Goal: Task Accomplishment & Management: Use online tool/utility

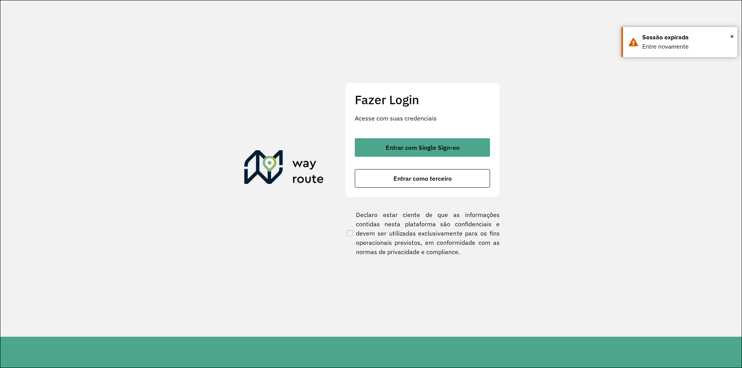
drag, startPoint x: 564, startPoint y: 185, endPoint x: 353, endPoint y: 150, distance: 213.7
click at [560, 185] on section "Fazer Login Acesse com suas credenciais Entrar com Single Sign-on Entrar como t…" at bounding box center [370, 168] width 741 height 337
click at [403, 183] on button "Entrar como terceiro" at bounding box center [422, 178] width 135 height 19
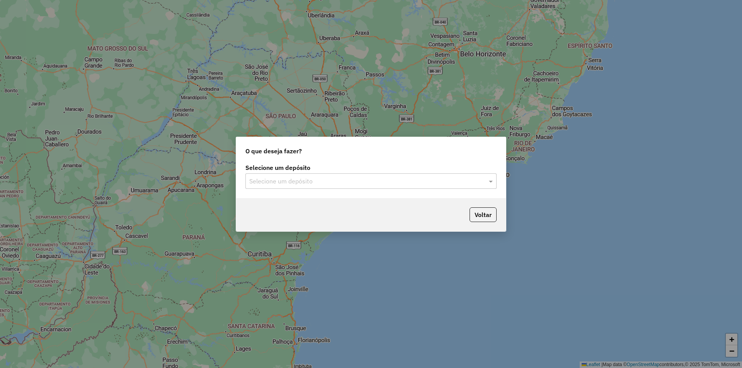
click at [346, 178] on input "text" at bounding box center [363, 181] width 228 height 9
click at [316, 206] on div "SAZ AR Tucuman" at bounding box center [371, 203] width 250 height 13
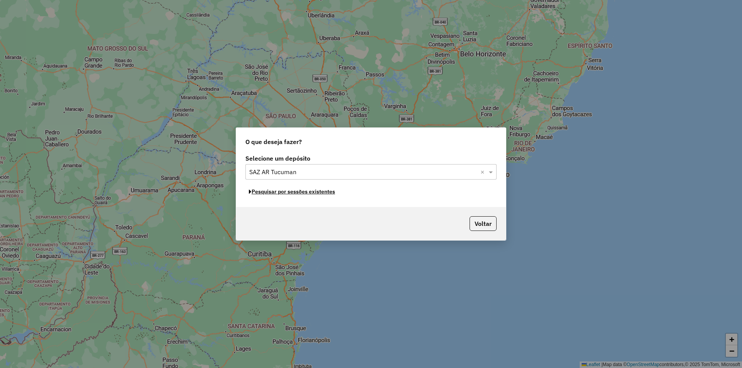
click at [322, 195] on button "Pesquisar por sessões existentes" at bounding box center [291, 192] width 93 height 12
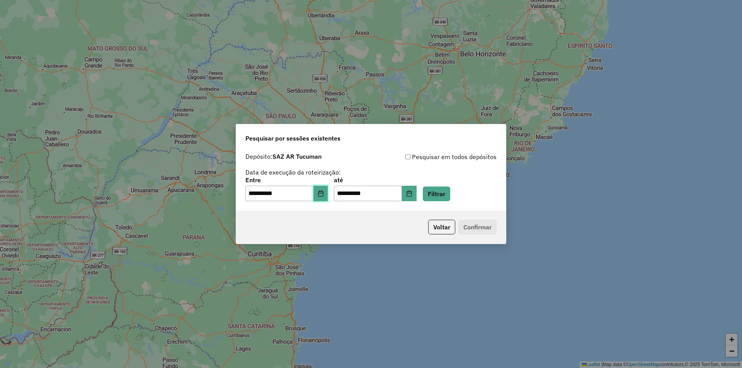
click at [327, 190] on button "Choose Date" at bounding box center [320, 193] width 15 height 15
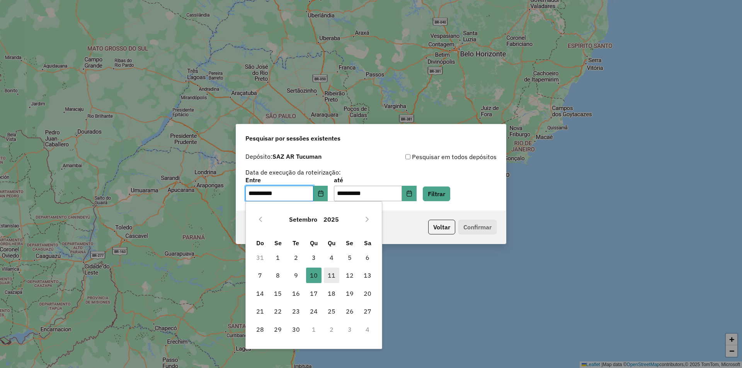
click at [329, 277] on span "11" at bounding box center [331, 275] width 15 height 15
type input "**********"
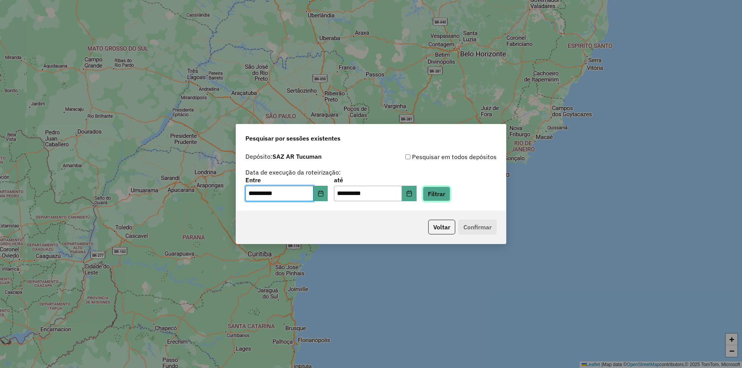
click at [450, 197] on button "Filtrar" at bounding box center [436, 194] width 27 height 15
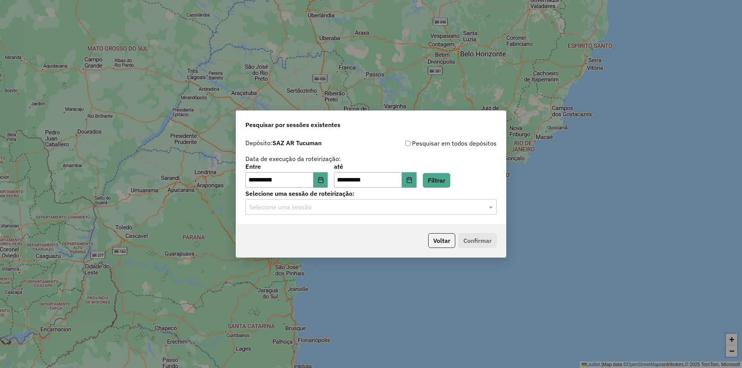
click at [653, 207] on div "**********" at bounding box center [371, 184] width 742 height 368
click at [416, 211] on input "text" at bounding box center [363, 207] width 228 height 9
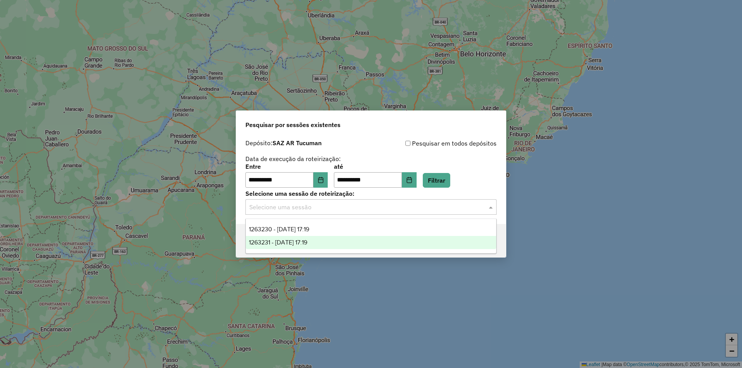
click at [356, 245] on div "1263231 - 11/09/2025 17:19" at bounding box center [371, 242] width 250 height 13
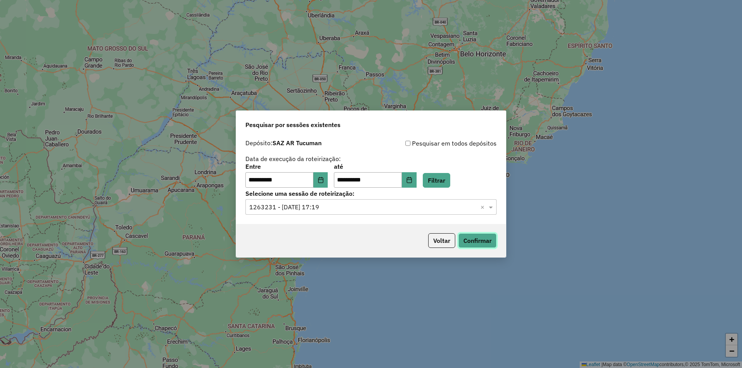
click at [496, 244] on button "Confirmar" at bounding box center [477, 240] width 38 height 15
click at [468, 185] on div "**********" at bounding box center [370, 176] width 251 height 24
click at [450, 183] on button "Filtrar" at bounding box center [436, 180] width 27 height 15
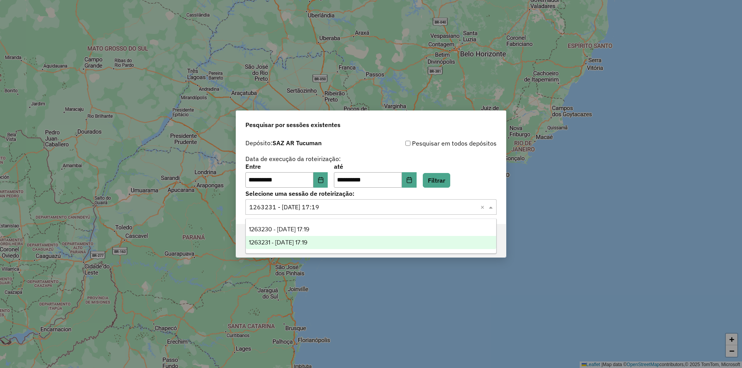
click at [404, 209] on input "text" at bounding box center [363, 207] width 228 height 9
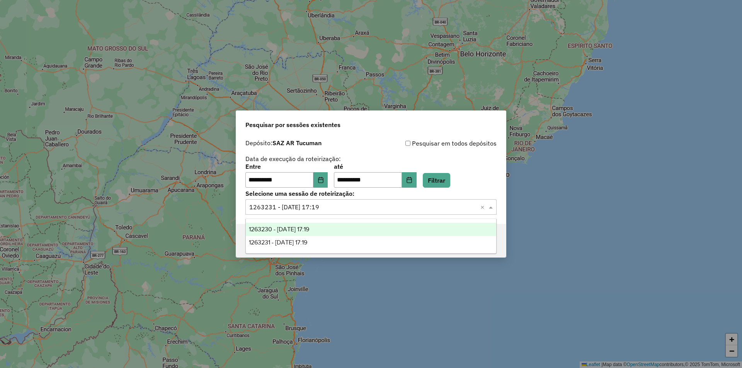
click at [377, 229] on div "1263230 - 11/09/2025 17:19" at bounding box center [371, 229] width 250 height 13
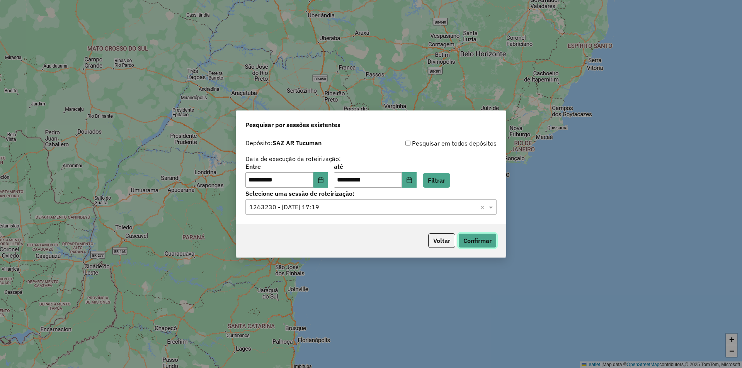
click at [471, 243] on button "Confirmar" at bounding box center [477, 240] width 38 height 15
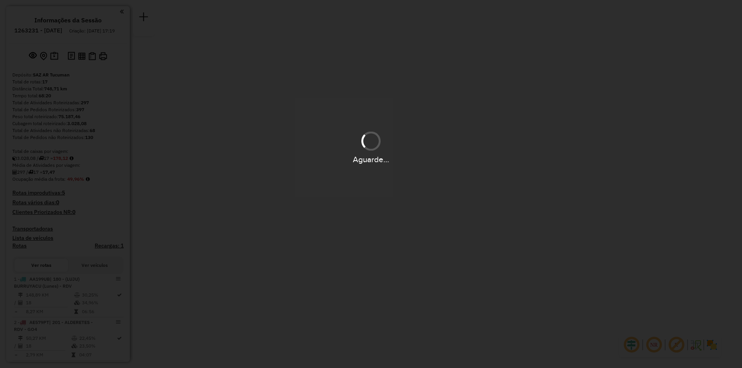
click at [476, 267] on div "Aguarde..." at bounding box center [371, 184] width 742 height 368
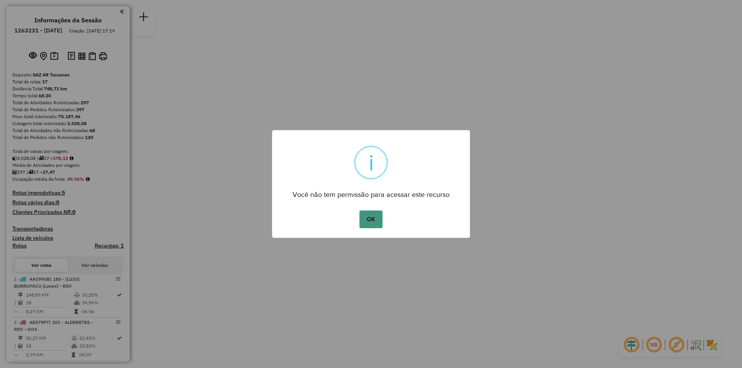
click at [371, 220] on button "OK" at bounding box center [370, 220] width 23 height 18
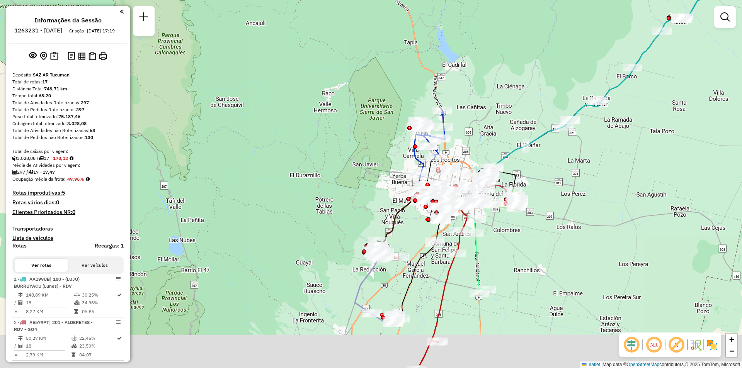
drag, startPoint x: 663, startPoint y: 233, endPoint x: 570, endPoint y: 208, distance: 95.9
click at [570, 208] on div "Janela de atendimento Grade de atendimento Capacidade Transportadoras Veículos …" at bounding box center [371, 184] width 742 height 368
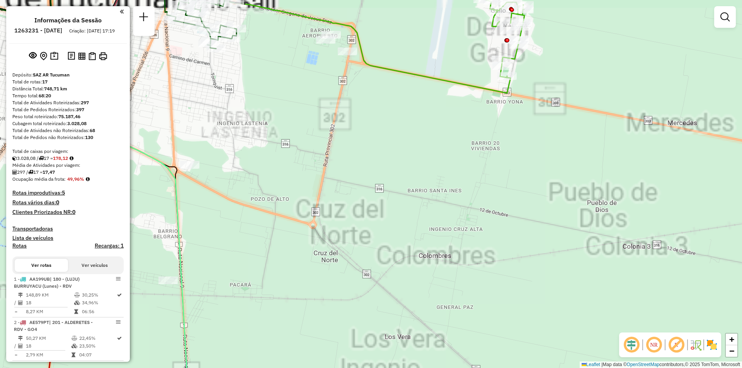
drag, startPoint x: 383, startPoint y: 163, endPoint x: 457, endPoint y: 245, distance: 110.3
click at [451, 243] on div "Janela de atendimento Grade de atendimento Capacidade Transportadoras Veículos …" at bounding box center [371, 184] width 742 height 368
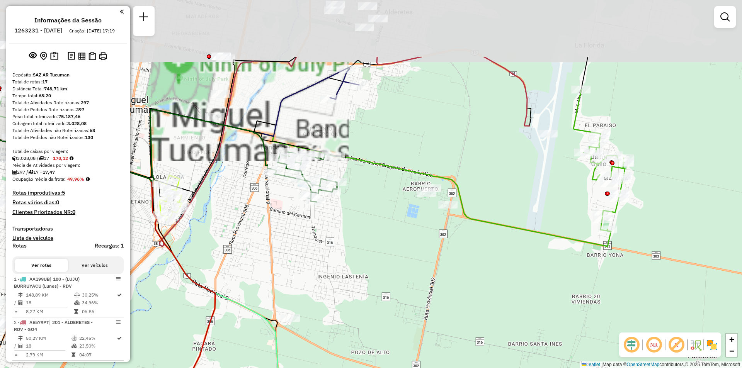
drag, startPoint x: 372, startPoint y: 163, endPoint x: 373, endPoint y: 170, distance: 7.0
click at [373, 170] on div "Janela de atendimento Grade de atendimento Capacidade Transportadoras Veículos …" at bounding box center [371, 184] width 742 height 368
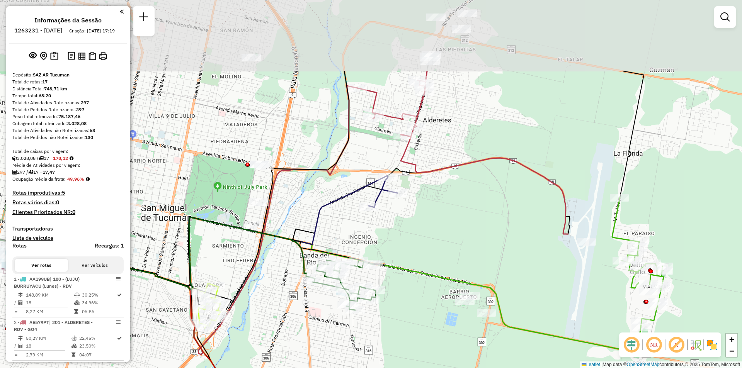
drag, startPoint x: 378, startPoint y: 117, endPoint x: 404, endPoint y: 203, distance: 90.2
click at [404, 203] on div "Janela de atendimento Grade de atendimento Capacidade Transportadoras Veículos …" at bounding box center [371, 184] width 742 height 368
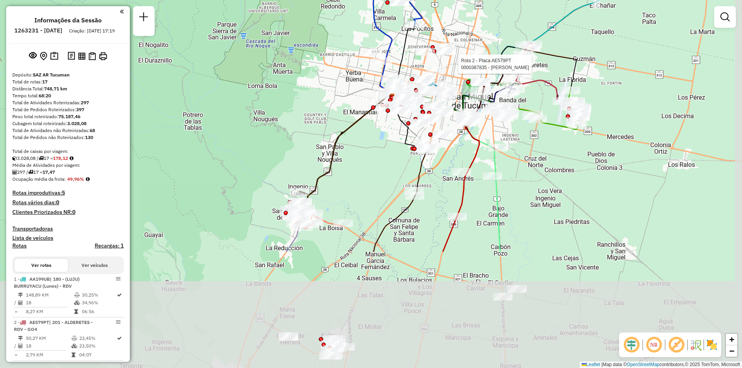
drag, startPoint x: 417, startPoint y: 210, endPoint x: 363, endPoint y: 94, distance: 127.4
click at [363, 94] on div "Rota 2 - Placa AE579PT 0000387835 - DIAZ HUGO Janela de atendimento Grade de at…" at bounding box center [371, 184] width 742 height 368
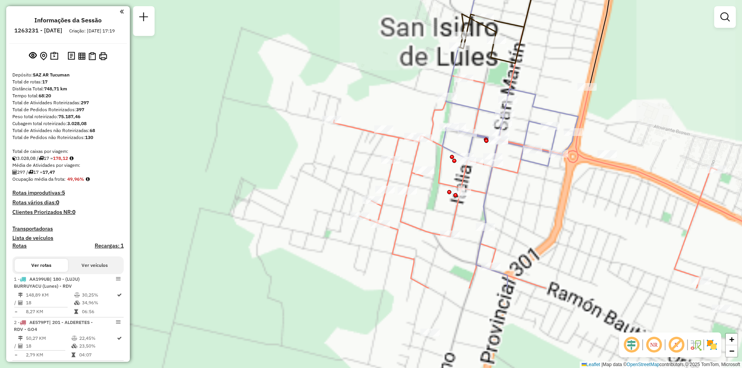
drag, startPoint x: 517, startPoint y: 171, endPoint x: 656, endPoint y: 101, distance: 155.5
click at [703, 88] on div "Rota 2 - Placa AE579PT 0000387835 - DIAZ HUGO Janela de atendimento Grade de at…" at bounding box center [371, 184] width 742 height 368
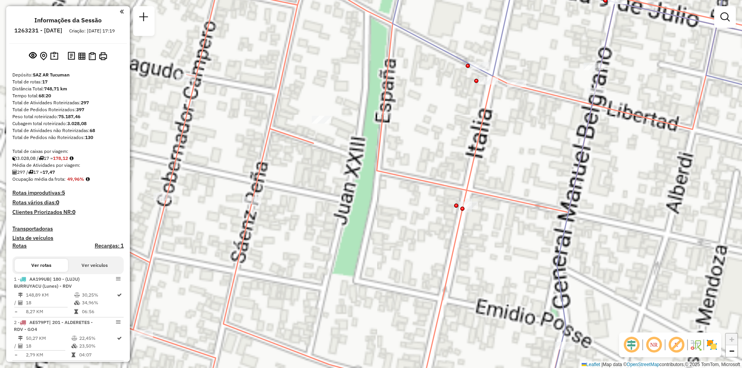
drag, startPoint x: 508, startPoint y: 142, endPoint x: 351, endPoint y: 166, distance: 158.8
click at [351, 167] on div "Rota 2 - Placa AE579PT 0000387835 - DIAZ HUGO Janela de atendimento Grade de at…" at bounding box center [371, 184] width 742 height 368
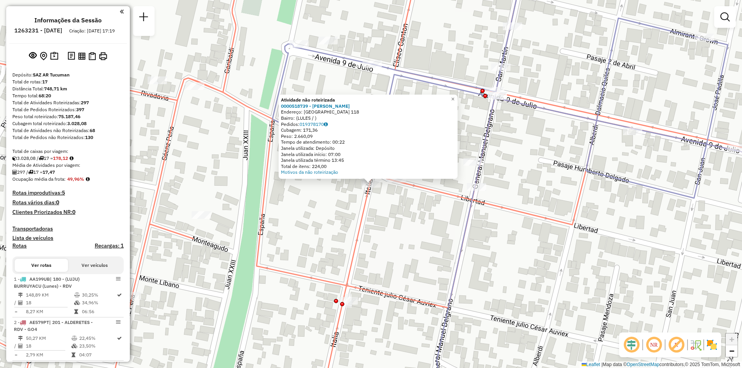
click at [465, 95] on icon at bounding box center [543, 184] width 542 height 442
select select "**********"
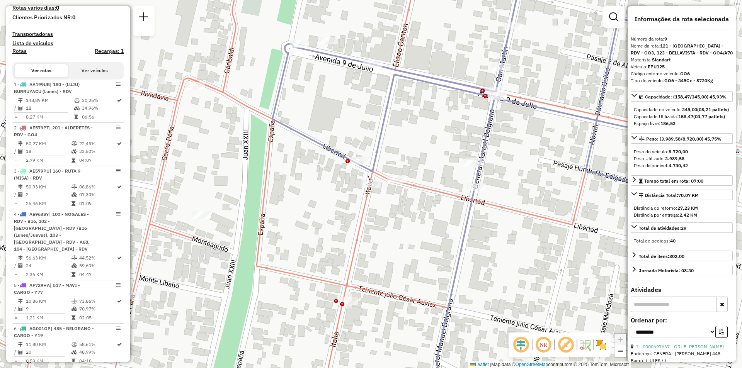
click at [459, 95] on div "Janela de atendimento Grade de atendimento Capacidade Transportadoras Veículos …" at bounding box center [371, 184] width 742 height 368
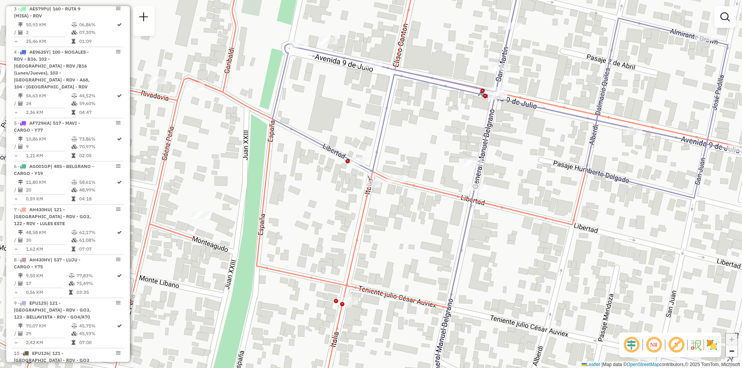
scroll to position [649, 0]
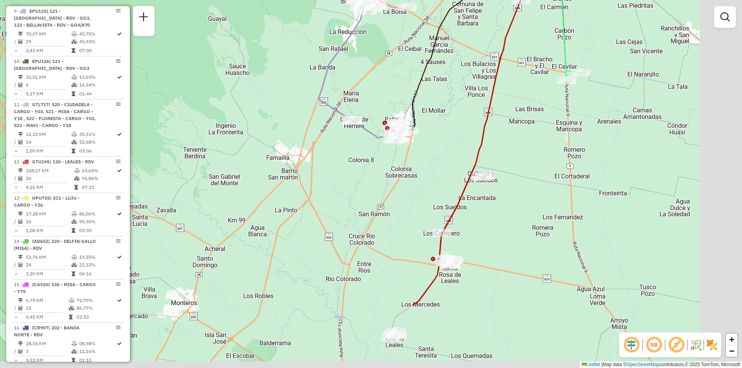
drag, startPoint x: 507, startPoint y: 144, endPoint x: 445, endPoint y: 53, distance: 109.3
click at [443, 53] on div "Janela de atendimento Grade de atendimento Capacidade Transportadoras Veículos …" at bounding box center [371, 184] width 742 height 368
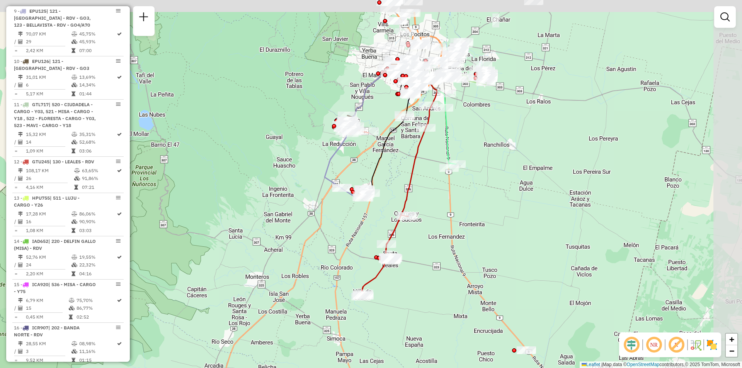
drag, startPoint x: 487, startPoint y: 93, endPoint x: 435, endPoint y: 187, distance: 107.8
click at [435, 187] on div "Janela de atendimento Grade de atendimento Capacidade Transportadoras Veículos …" at bounding box center [371, 184] width 742 height 368
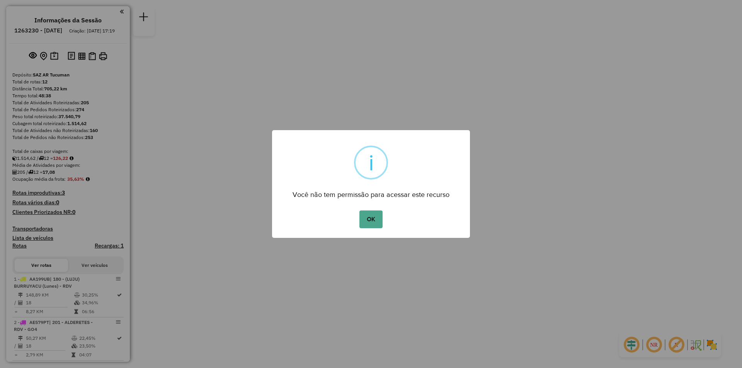
click at [359, 211] on button "OK" at bounding box center [370, 220] width 23 height 18
